Goal: Transaction & Acquisition: Book appointment/travel/reservation

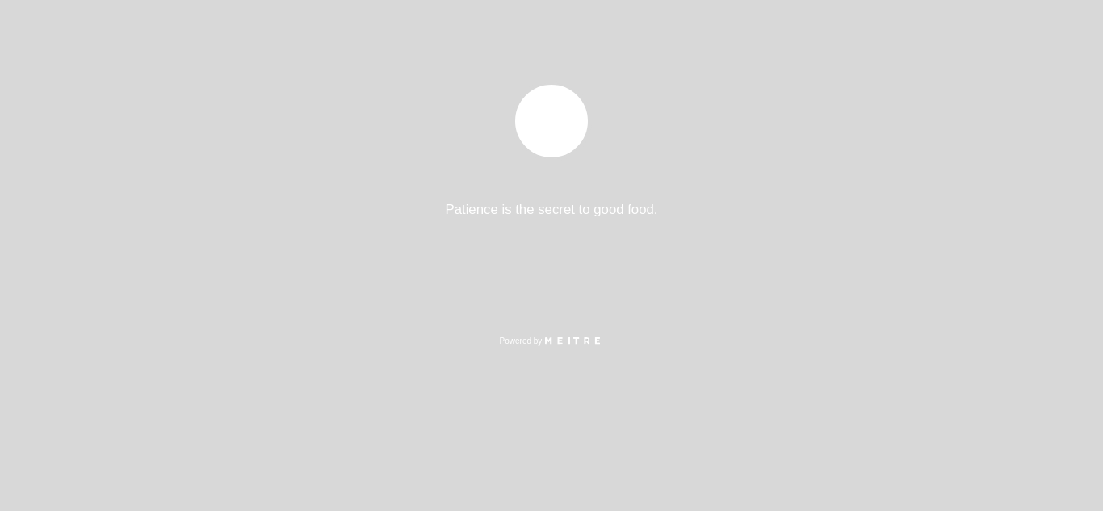
select select "pt"
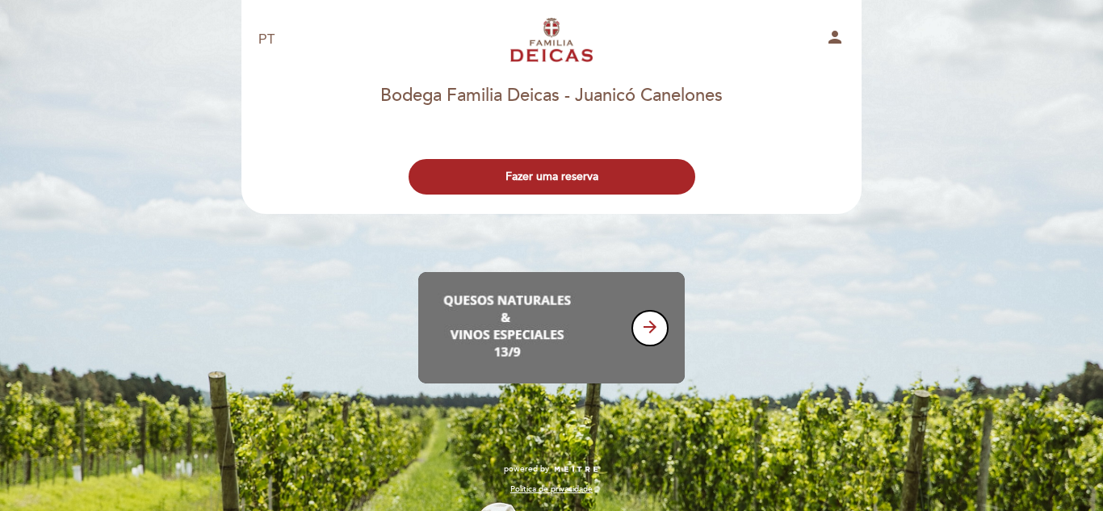
click at [299, 51] on div "EN ES PT Bodega Familia Deicas person" at bounding box center [551, 39] width 610 height 57
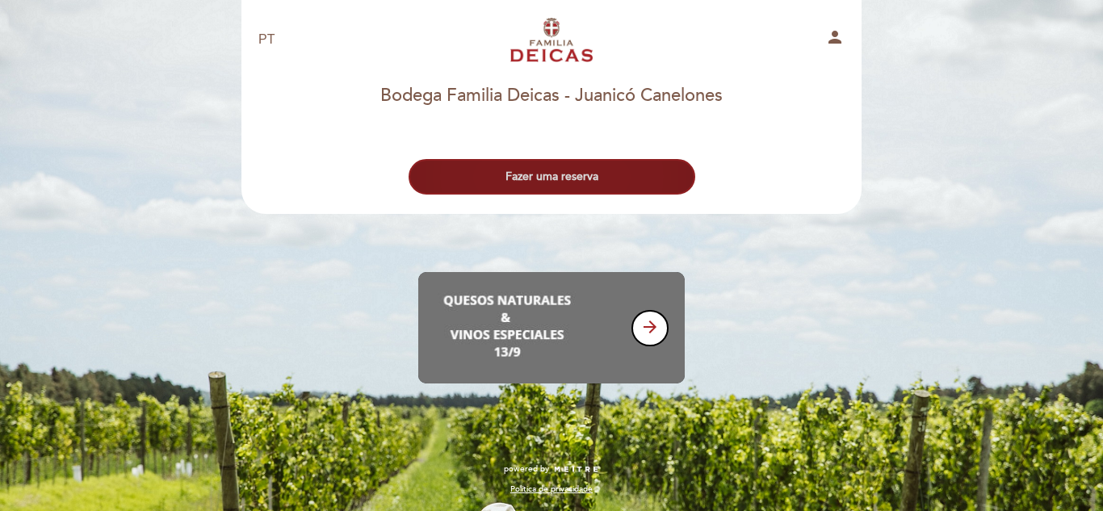
click at [503, 183] on button "Fazer uma reserva" at bounding box center [551, 177] width 287 height 36
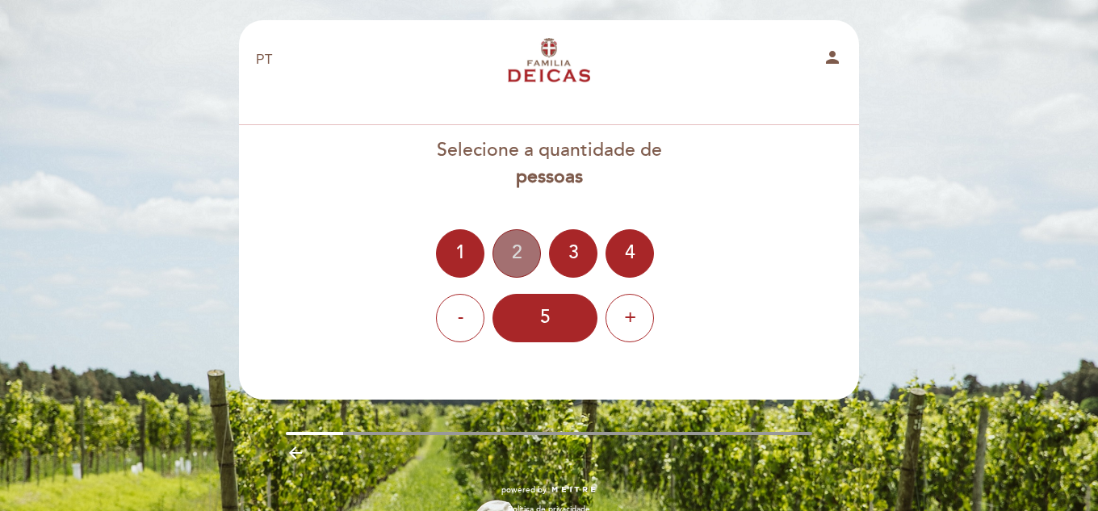
click at [522, 241] on div "2" at bounding box center [516, 253] width 48 height 48
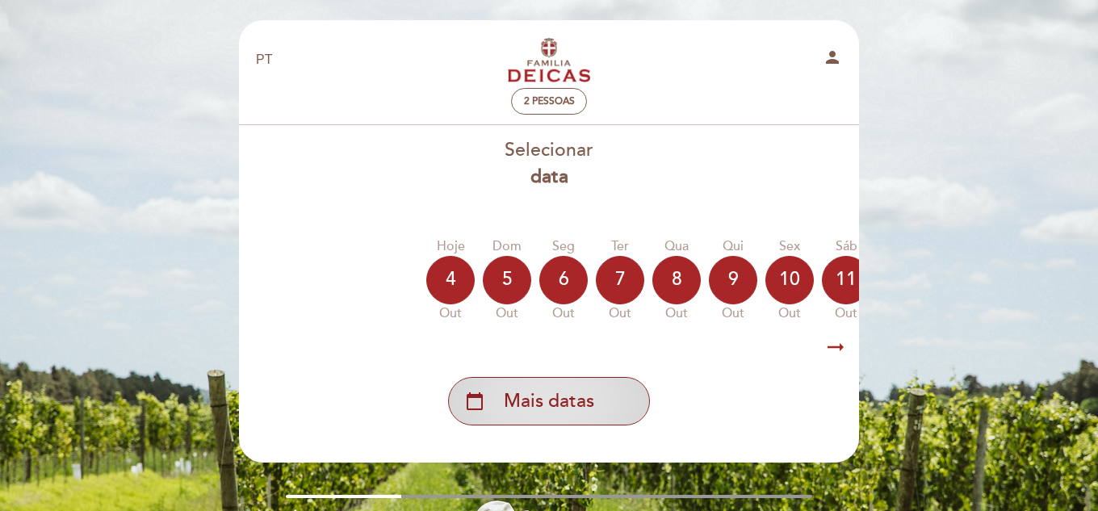
click at [605, 399] on div "calendar_today Mais datas" at bounding box center [549, 401] width 202 height 48
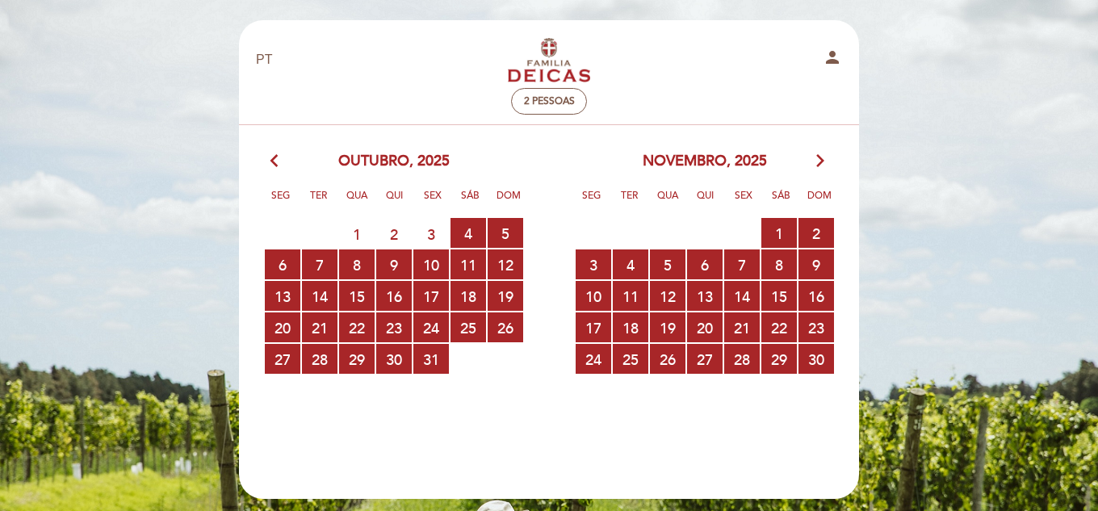
click at [817, 170] on icon "arrow_forward_ios" at bounding box center [820, 161] width 15 height 21
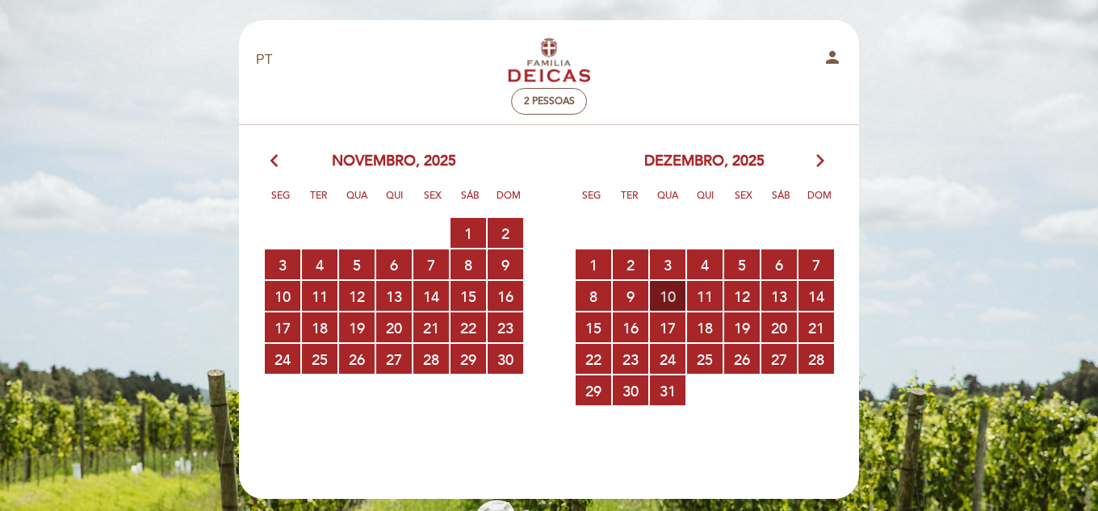
click at [676, 299] on span "10 RESERVAS DISPONÍVEIS" at bounding box center [668, 296] width 36 height 30
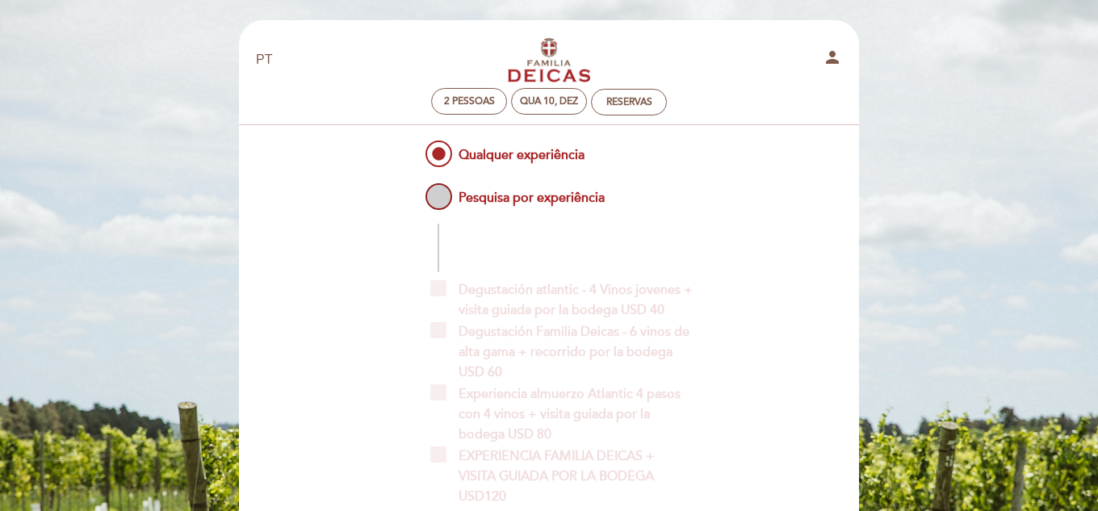
click at [433, 200] on span "Pesquisa por experiência" at bounding box center [513, 190] width 182 height 20
click at [417, 191] on input "Pesquisa por experiência" at bounding box center [411, 185] width 10 height 10
radio input "false"
radio input "true"
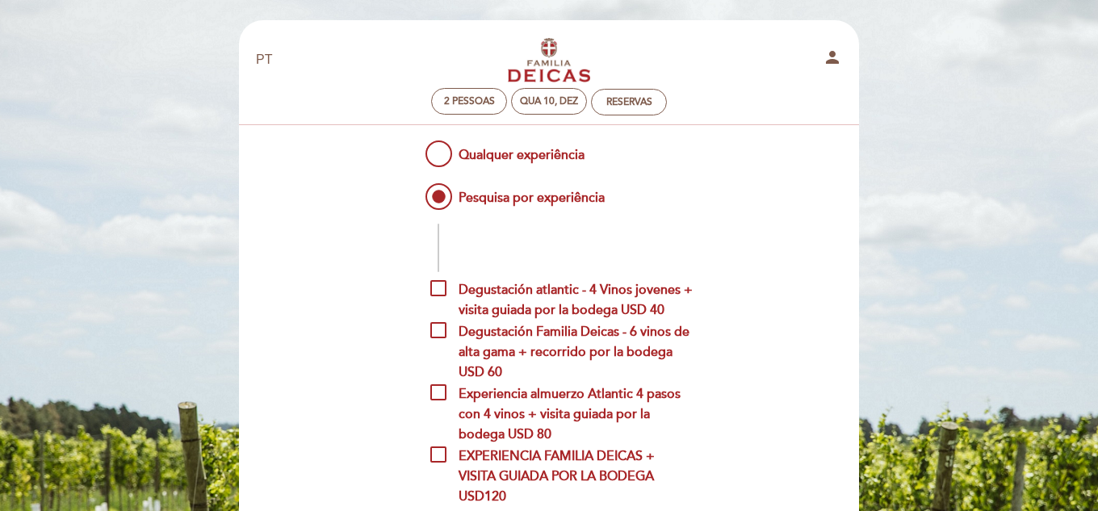
click at [406, 137] on input "Qualquer experiência" at bounding box center [411, 142] width 10 height 10
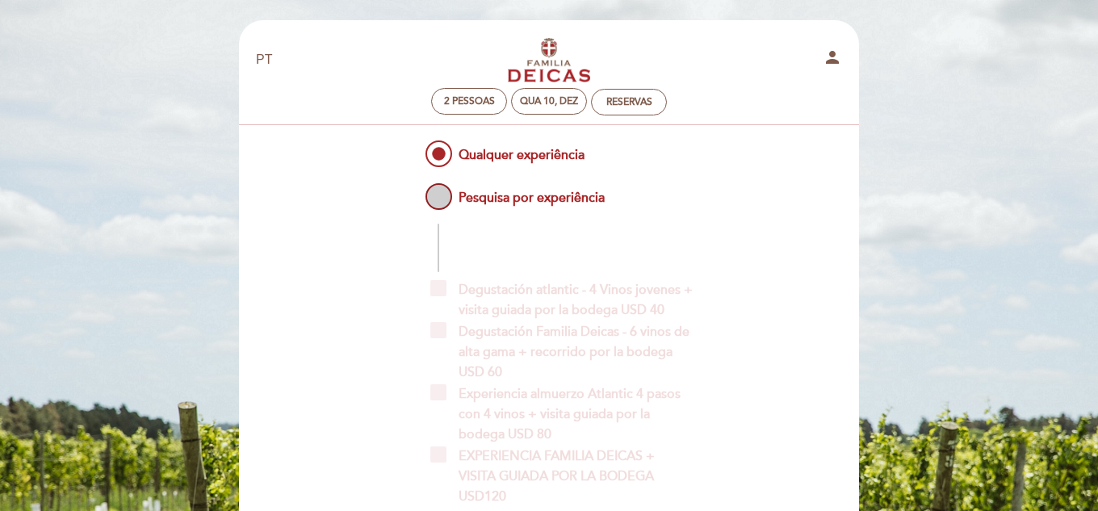
click at [456, 197] on span "Pesquisa por experiência" at bounding box center [513, 190] width 182 height 20
click at [417, 191] on input "Pesquisa por experiência" at bounding box center [411, 185] width 10 height 10
radio input "false"
radio input "true"
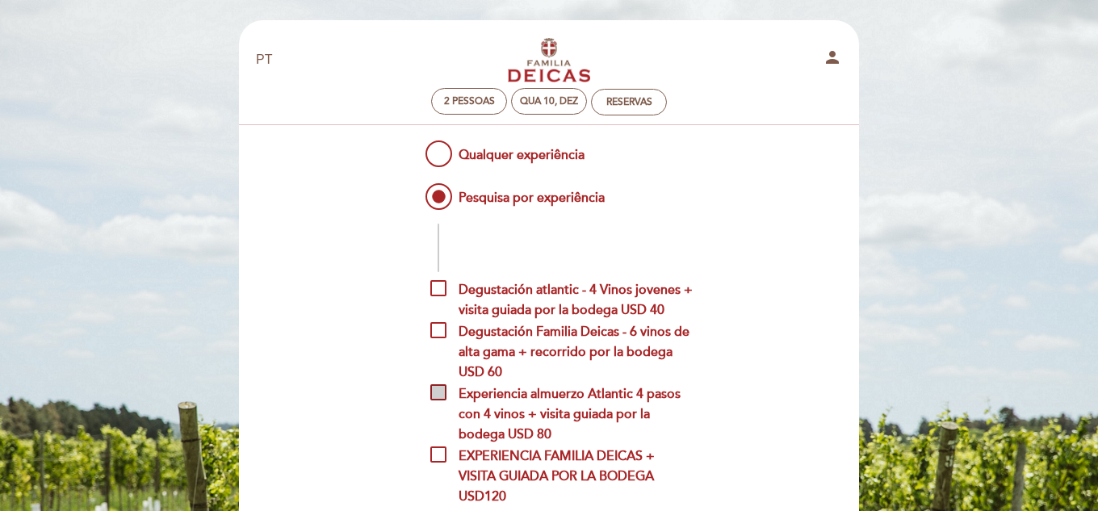
click at [442, 400] on span "Experiencia almuerzo Atlantic 4 pasos con 4 vinos + visita guiada por la bodega…" at bounding box center [561, 394] width 262 height 20
click at [441, 395] on input "Experiencia almuerzo Atlantic 4 pasos con 4 vinos + visita guiada por la bodega…" at bounding box center [435, 389] width 10 height 10
checkbox input "true"
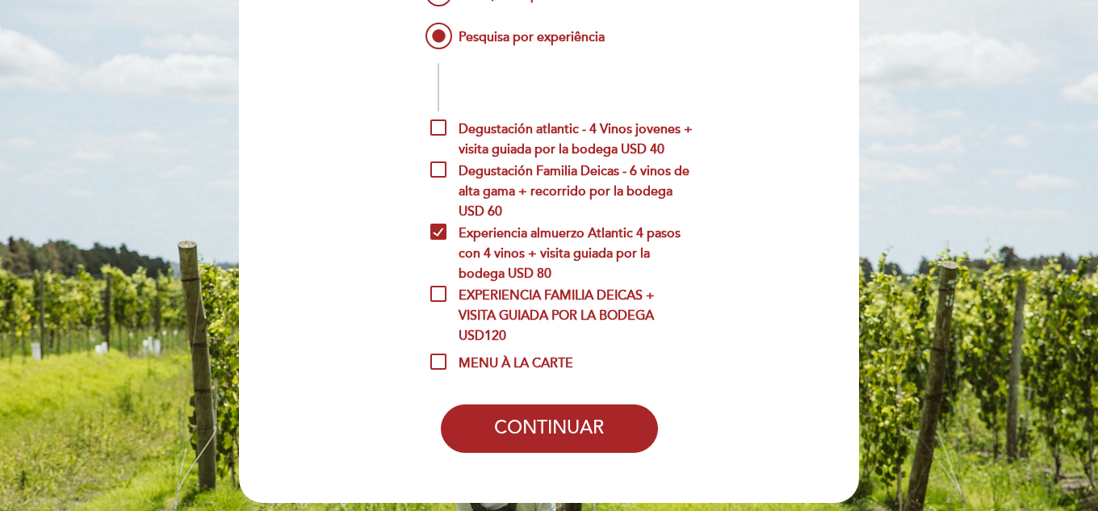
scroll to position [161, 0]
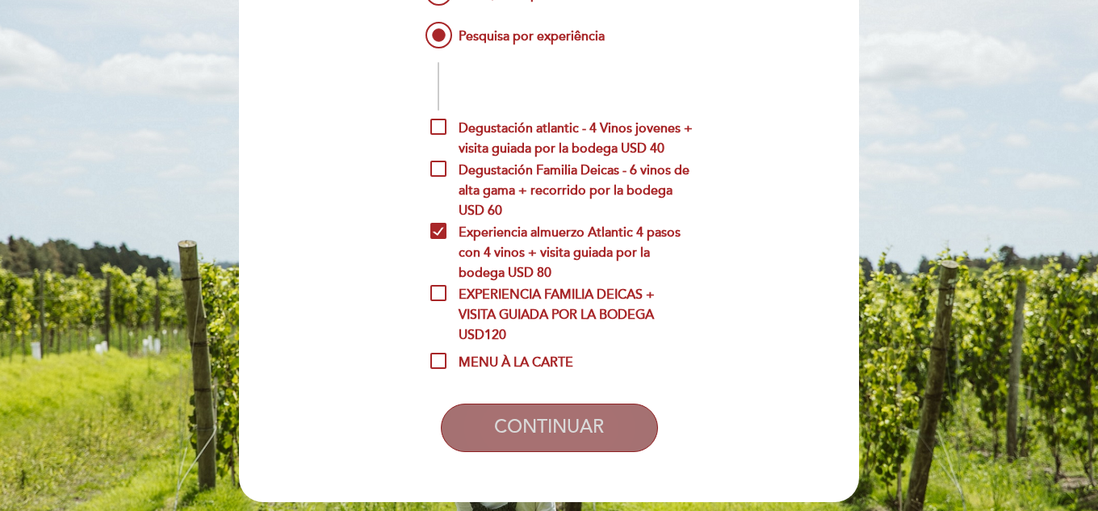
click at [580, 416] on button "CONTINUAR" at bounding box center [549, 428] width 217 height 48
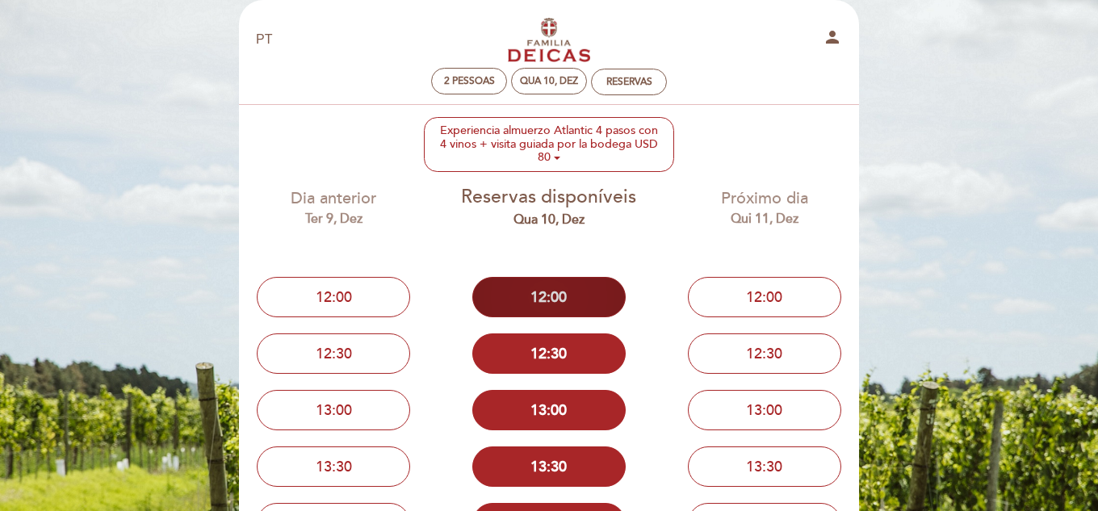
click at [563, 291] on button "12:00" at bounding box center [548, 297] width 153 height 40
click at [140, 170] on div "EN ES PT Bodega Familia Deicas person 2 pessoas Qua 10, dez 12:00 Bodega Famili…" at bounding box center [549, 358] width 1098 height 757
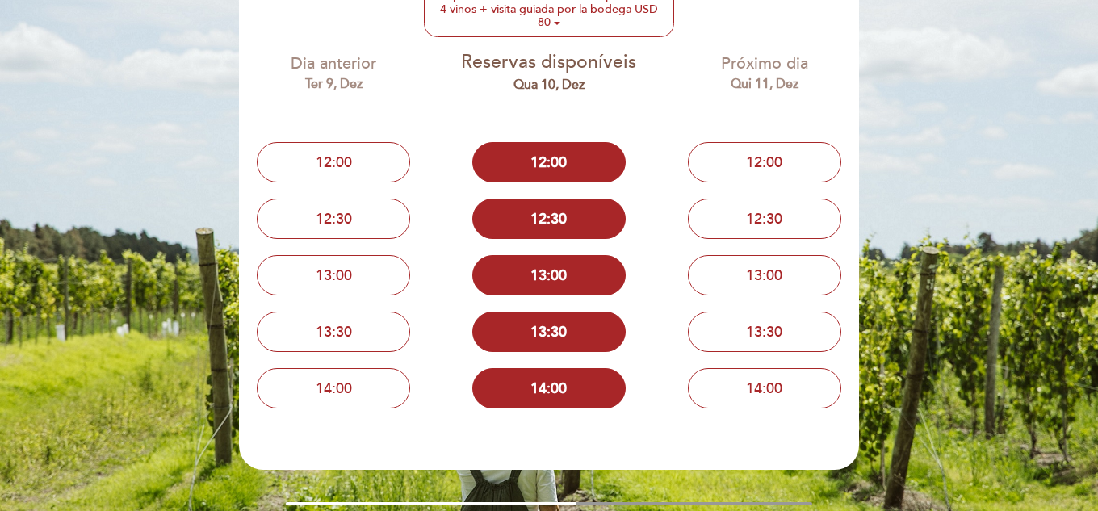
scroll to position [246, 0]
